Goal: Use online tool/utility: Utilize a website feature to perform a specific function

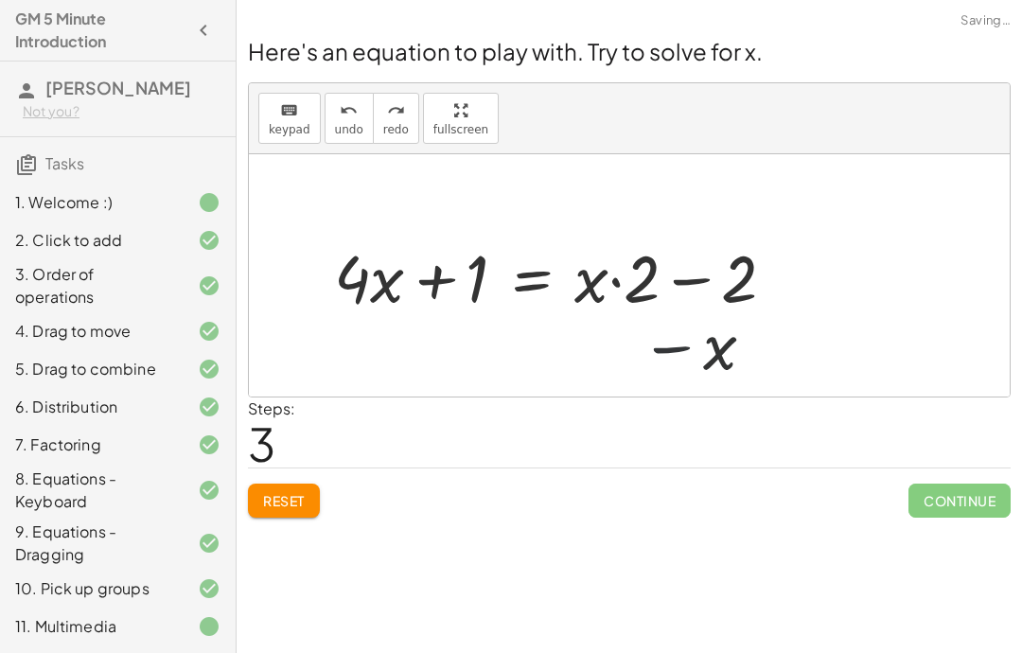
scroll to position [76, 0]
click at [339, 93] on button "undo undo" at bounding box center [349, 118] width 49 height 51
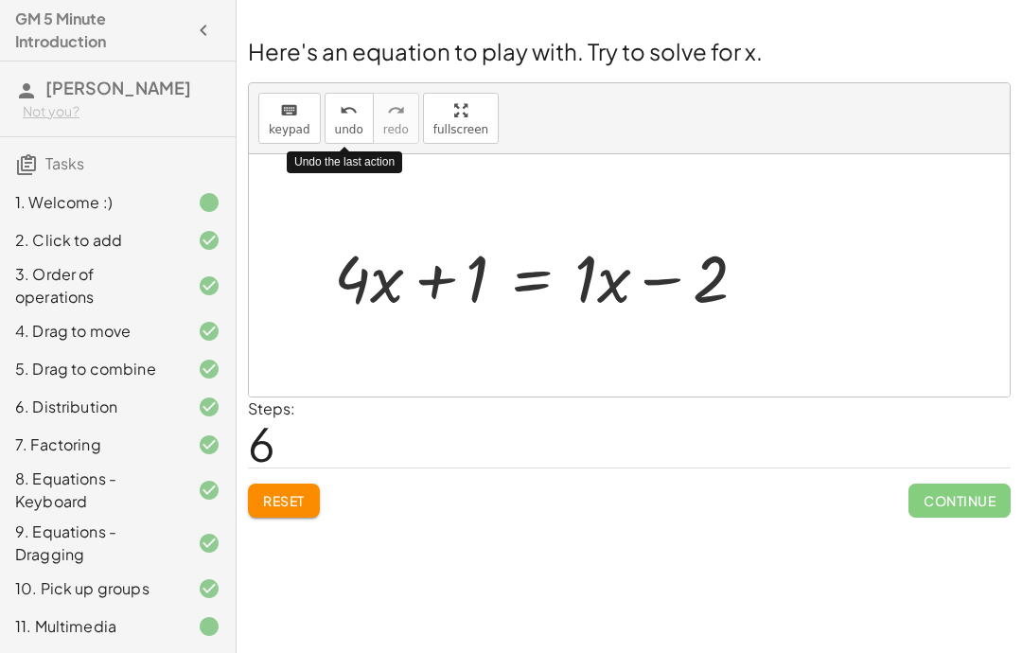
click at [293, 492] on span "Reset" at bounding box center [284, 500] width 42 height 17
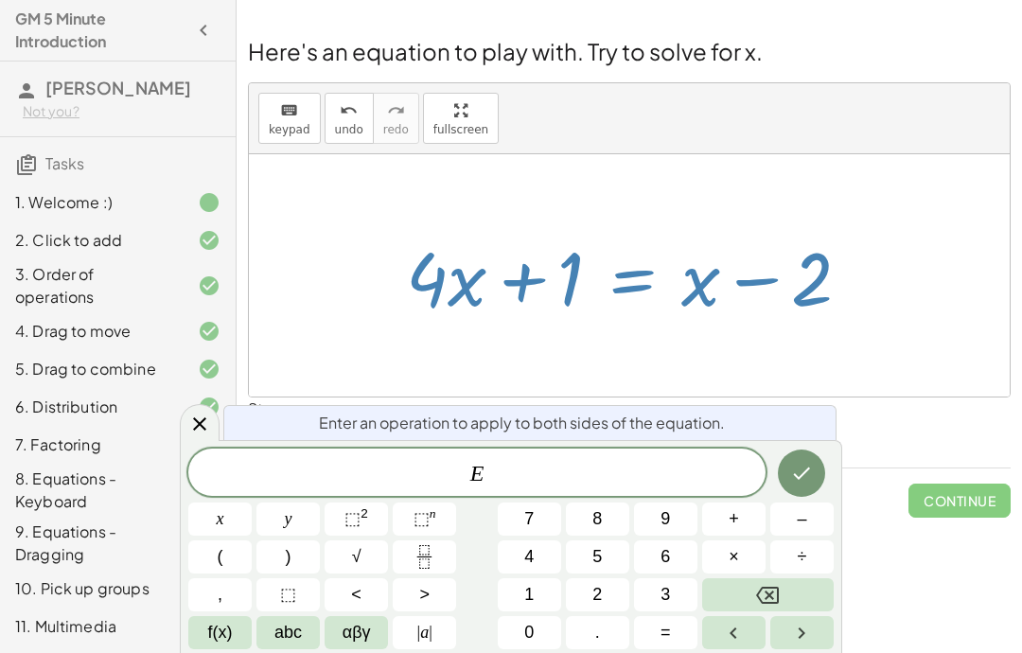
click at [430, 563] on icon "Fraction" at bounding box center [425, 557] width 24 height 24
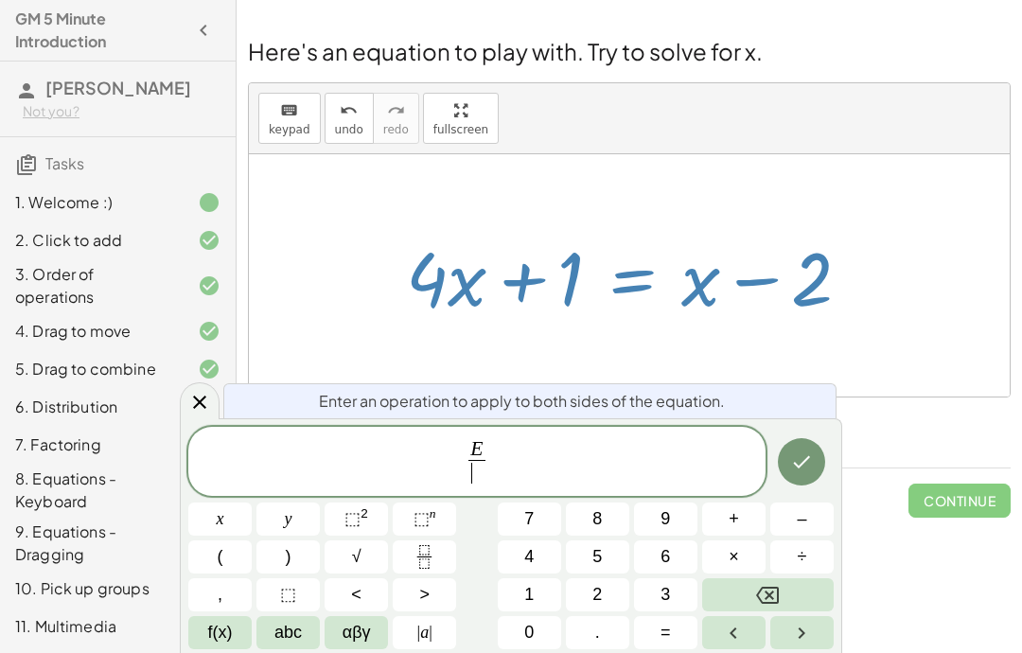
click at [542, 588] on button "1" at bounding box center [529, 594] width 63 height 33
click at [819, 466] on button "Done" at bounding box center [801, 461] width 47 height 47
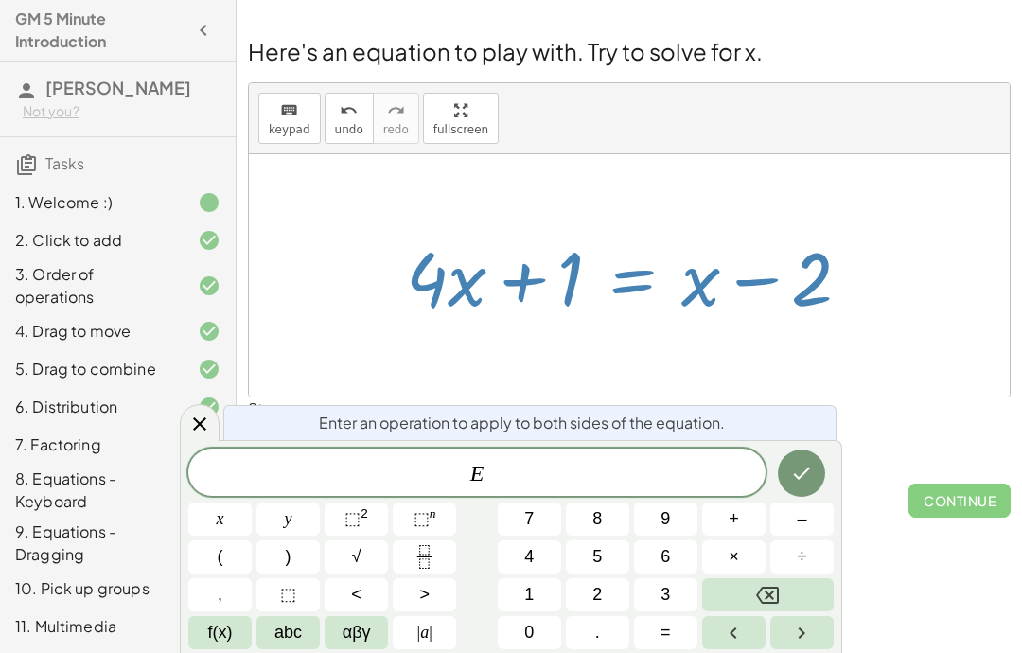
click at [442, 556] on button "Fraction" at bounding box center [424, 556] width 63 height 33
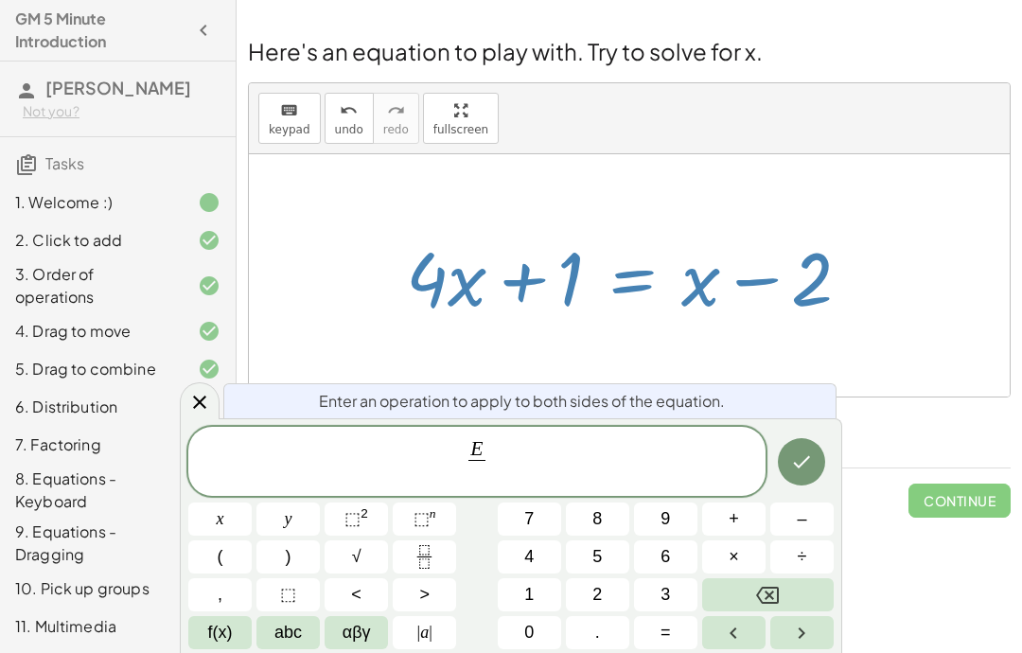
click at [355, 647] on button "αβγ" at bounding box center [356, 632] width 63 height 33
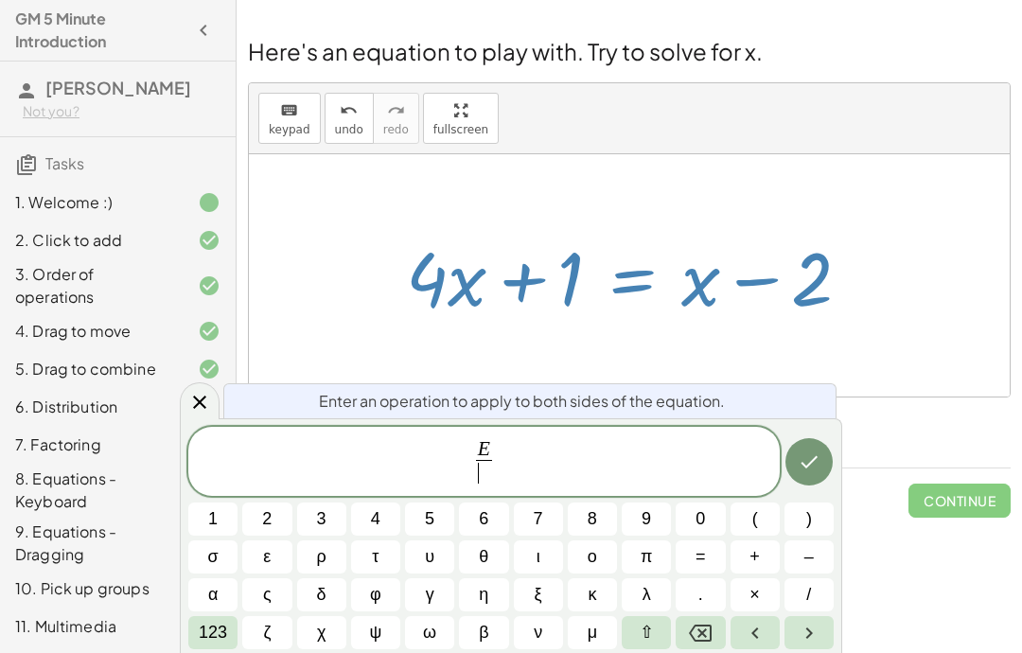
click at [220, 634] on span "123" at bounding box center [213, 633] width 28 height 26
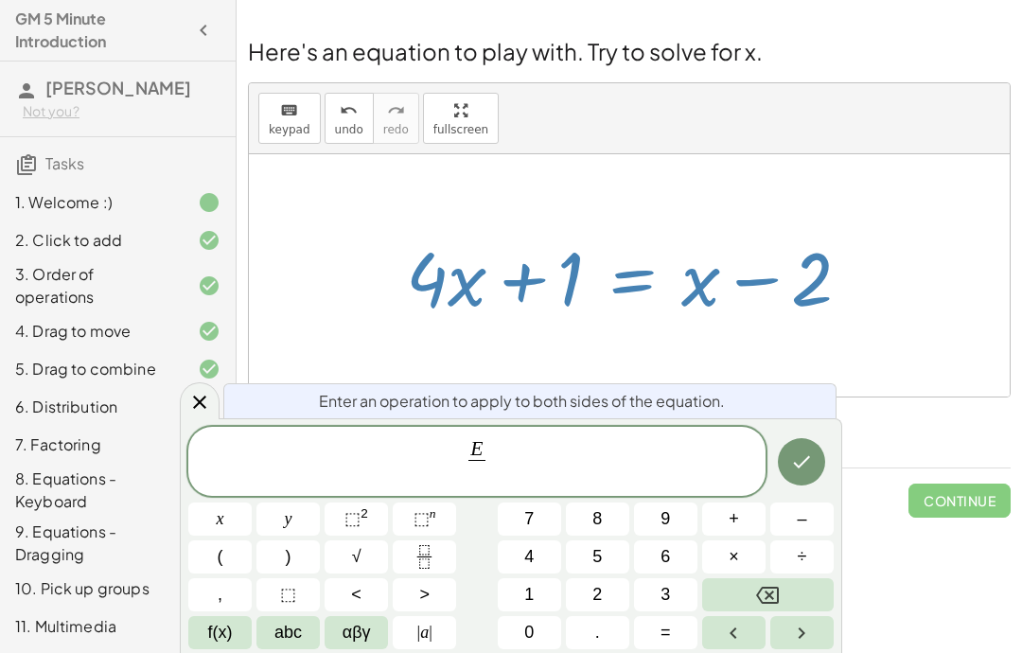
click at [276, 646] on button "abc" at bounding box center [287, 632] width 63 height 33
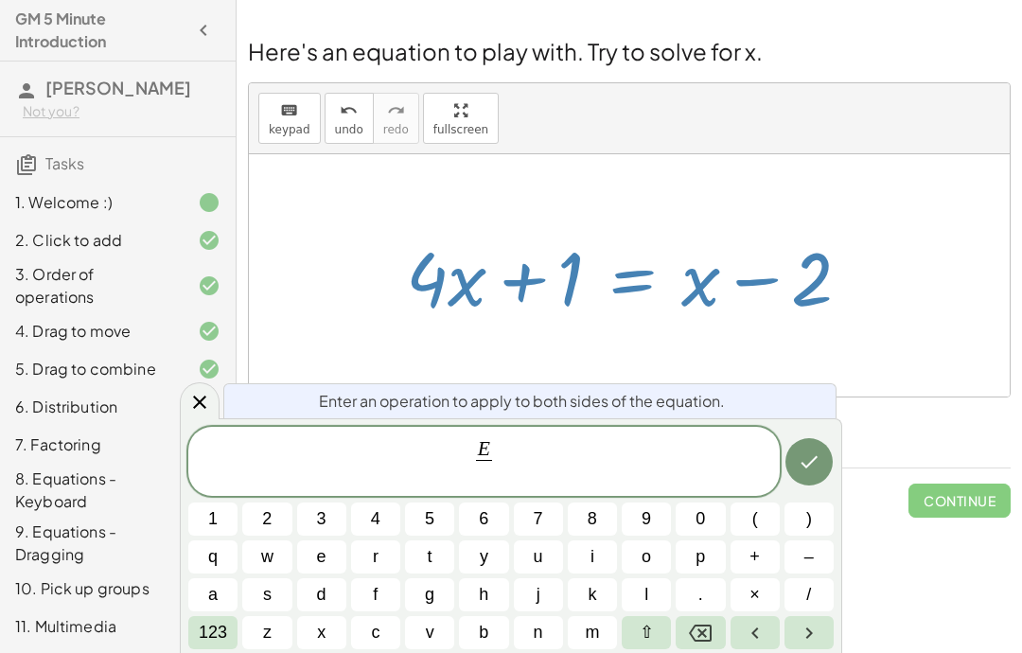
click at [214, 622] on span "123" at bounding box center [213, 633] width 28 height 26
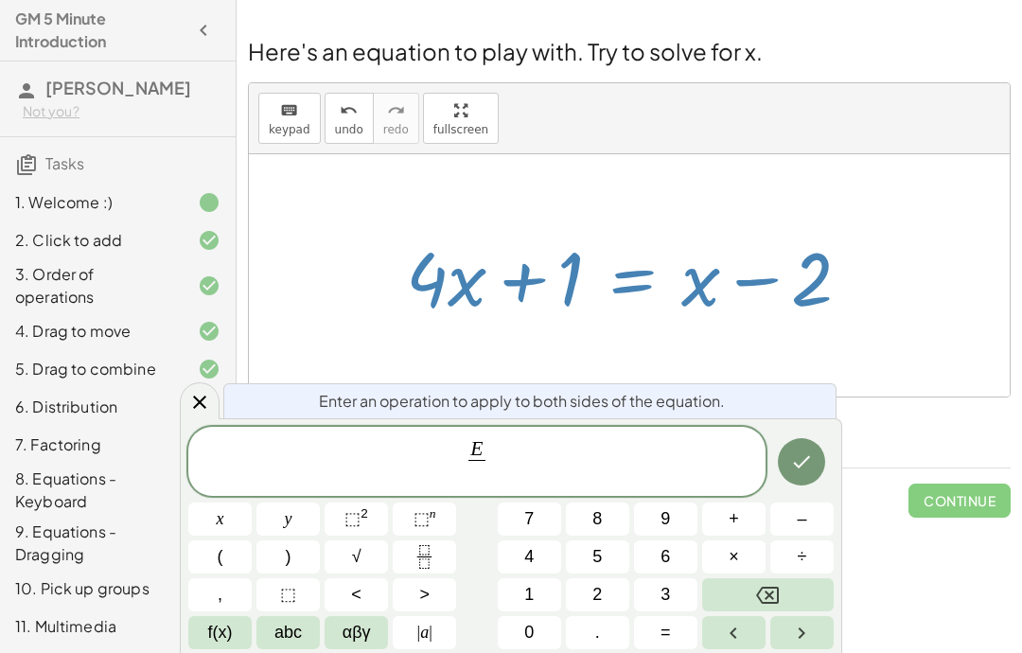
click at [817, 512] on button "–" at bounding box center [801, 518] width 63 height 33
click at [307, 636] on button "abc" at bounding box center [287, 632] width 63 height 33
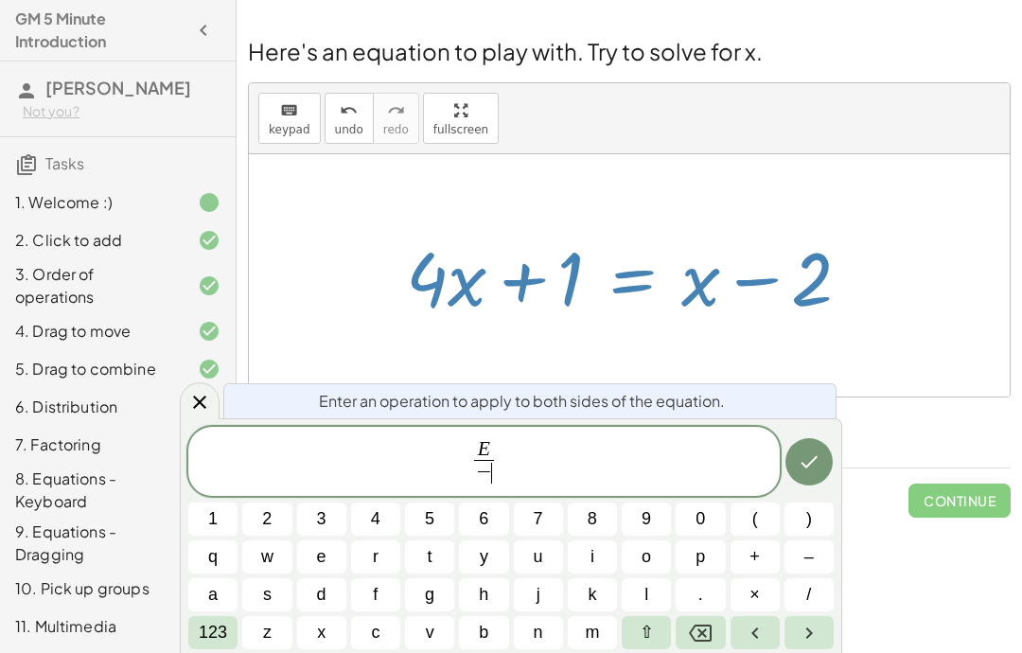
click at [310, 641] on button "x" at bounding box center [321, 632] width 49 height 33
click at [816, 465] on icon "Done" at bounding box center [809, 461] width 23 height 23
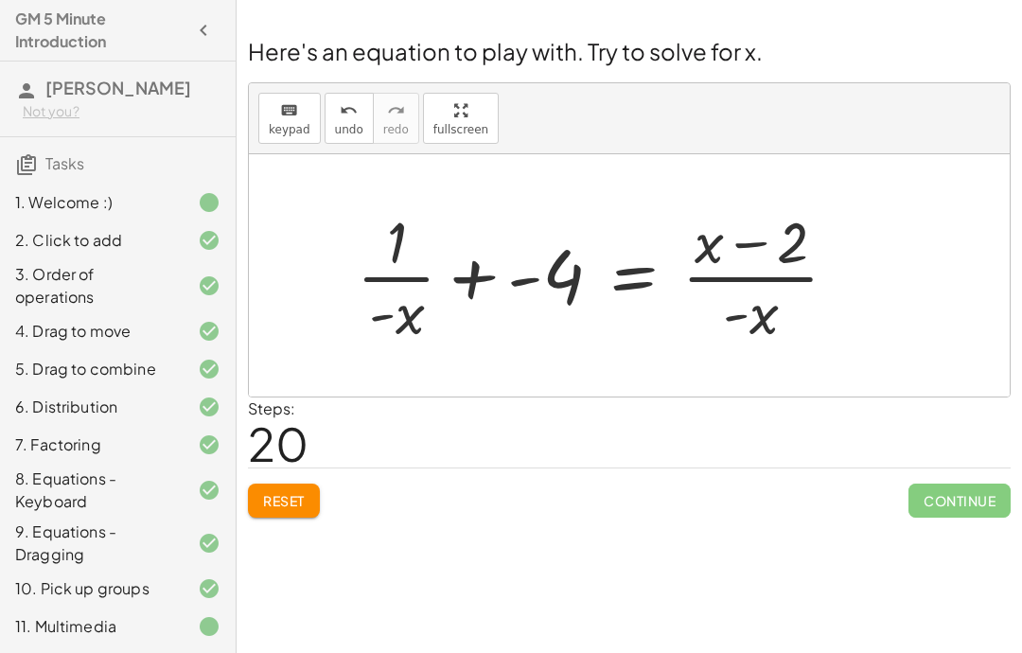
click at [253, 647] on div "Welcome to Graspable Math! Graspable Math turns math symbols into objects you c…" at bounding box center [629, 326] width 785 height 653
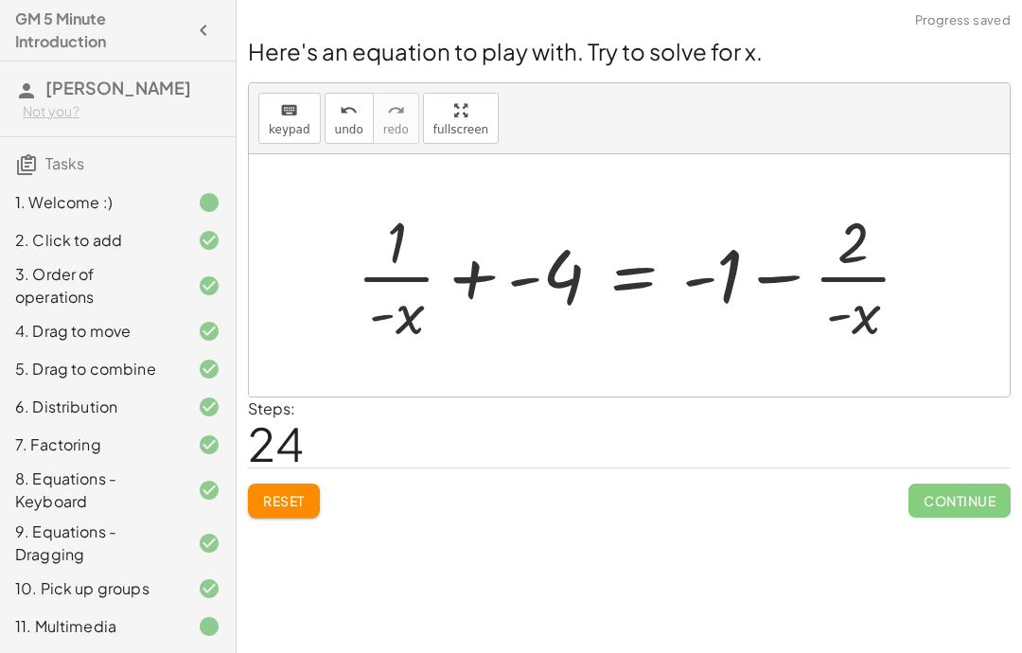
click at [314, 483] on button "Reset" at bounding box center [284, 500] width 72 height 34
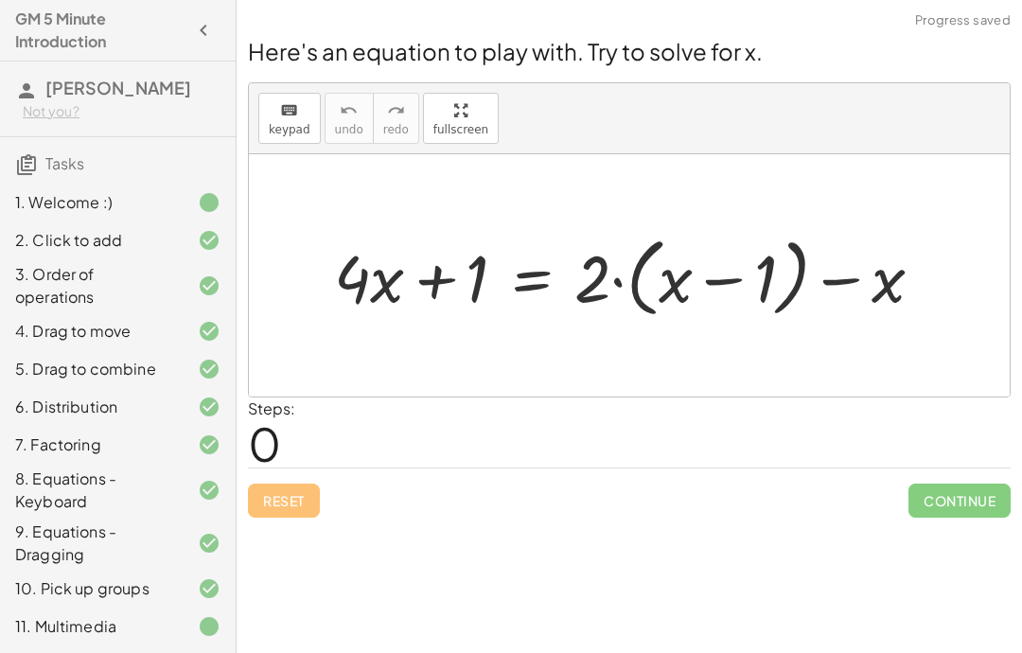
click at [1019, 260] on div "Here's an equation to play with. Try to solve for x. keyboard keypad undo undo …" at bounding box center [629, 276] width 785 height 505
